Goal: Information Seeking & Learning: Learn about a topic

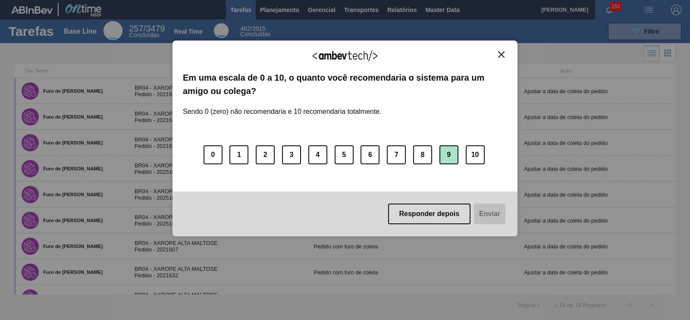
click at [454, 156] on button "9" at bounding box center [448, 154] width 19 height 19
click at [498, 217] on button "Enviar" at bounding box center [488, 214] width 33 height 21
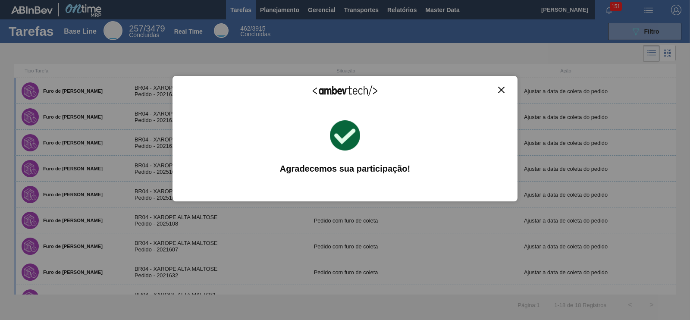
click at [502, 85] on div "Agradecemos seu feedback! Em uma escala de 0 a 10, o quanto você recomendaria o…" at bounding box center [345, 138] width 345 height 125
click at [501, 90] on img "Close" at bounding box center [501, 90] width 6 height 6
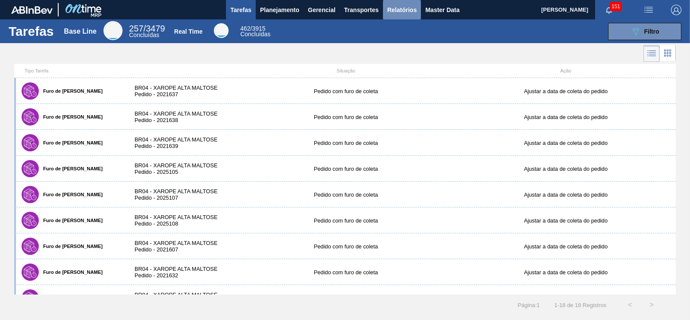
click at [406, 9] on span "Relatórios" at bounding box center [401, 10] width 29 height 10
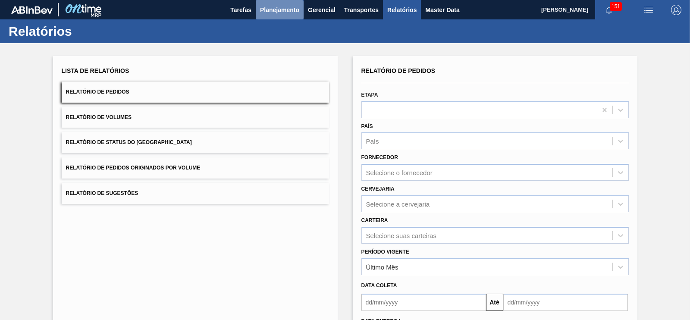
click at [270, 7] on span "Planejamento" at bounding box center [279, 10] width 39 height 10
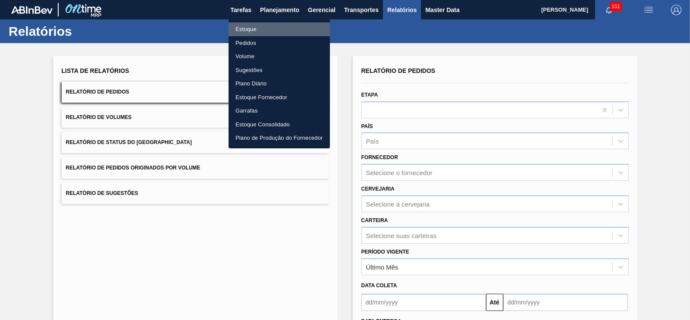
click at [250, 25] on li "Estoque" at bounding box center [279, 29] width 101 height 14
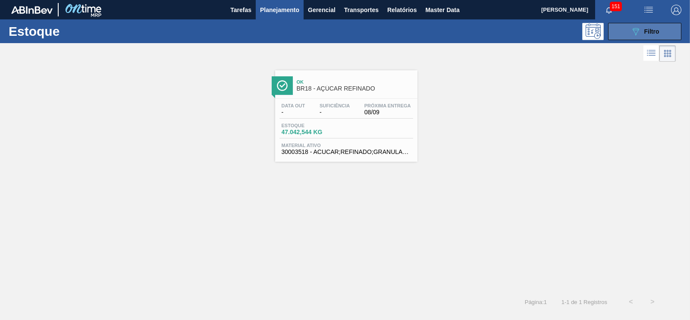
click at [637, 36] on icon "089F7B8B-B2A5-4AFE-B5C0-19BA573D28AC" at bounding box center [635, 31] width 10 height 10
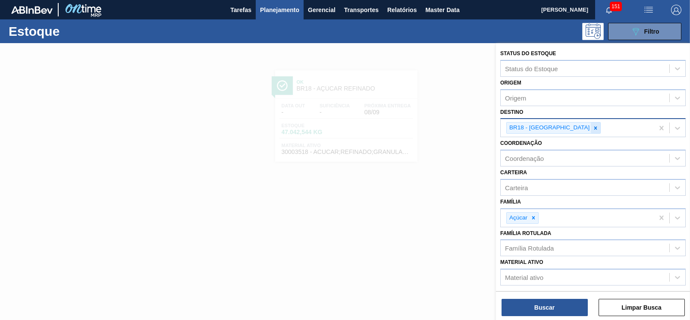
click at [594, 126] on icon at bounding box center [595, 127] width 3 height 3
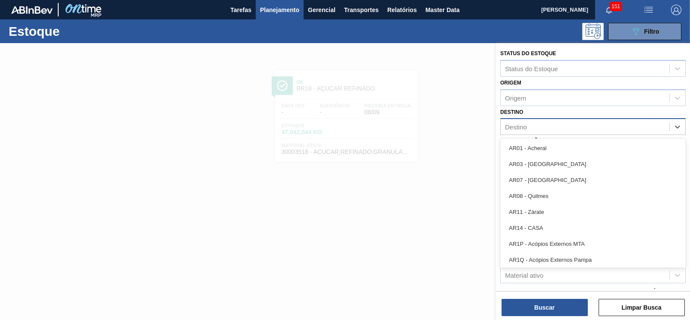
click at [540, 126] on div "Destino" at bounding box center [585, 127] width 169 height 13
type input "sapu"
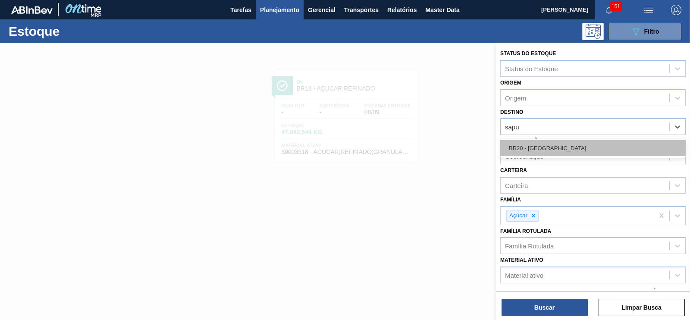
click at [531, 143] on div "BR20 - [GEOGRAPHIC_DATA]" at bounding box center [592, 148] width 185 height 16
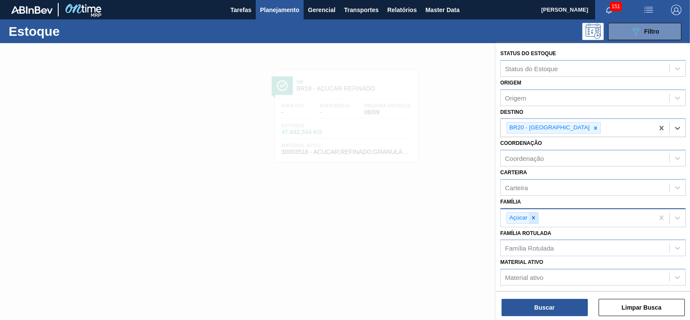
click at [533, 215] on icon at bounding box center [533, 218] width 6 height 6
type input "pref"
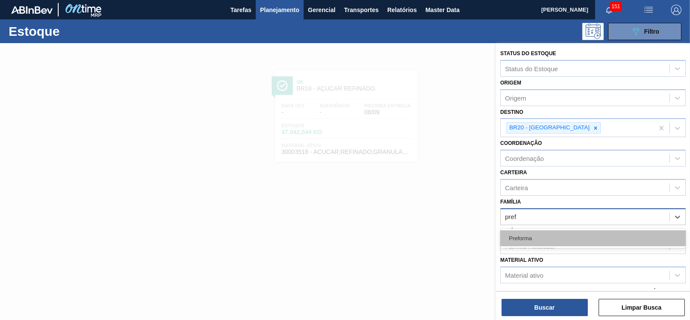
click at [524, 235] on div "Preforma" at bounding box center [592, 238] width 185 height 16
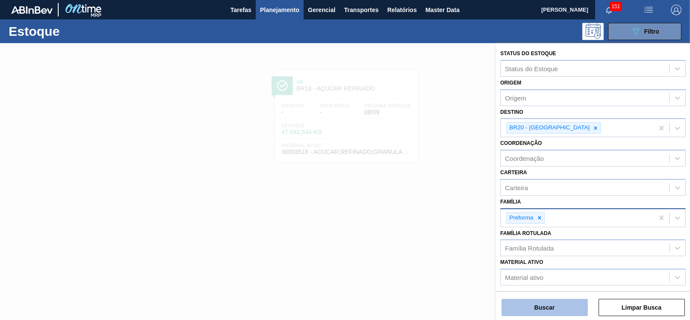
click at [554, 301] on button "Buscar" at bounding box center [545, 307] width 86 height 17
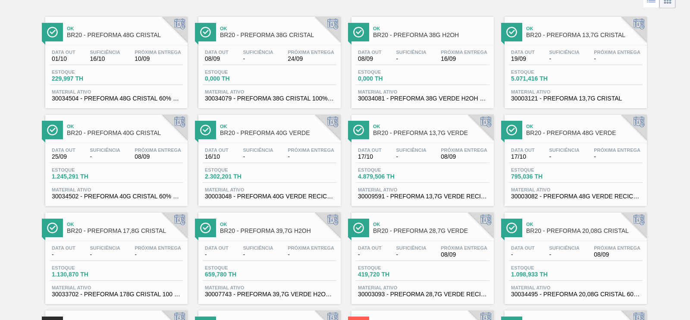
scroll to position [215, 0]
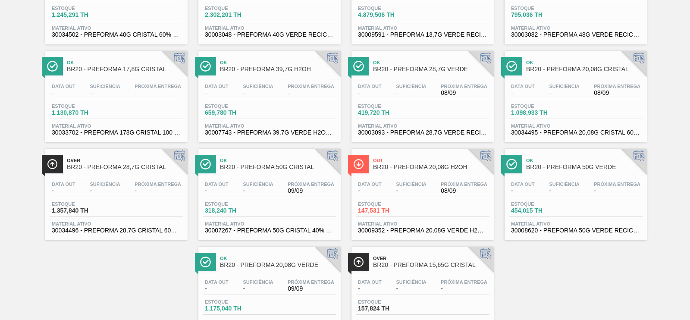
click at [138, 174] on div "Over BR20 - PREFORMA 28,7G CRISTAL" at bounding box center [125, 163] width 116 height 19
